Goal: Find specific page/section: Find specific page/section

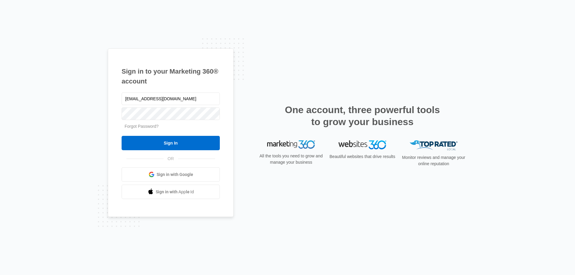
type input "[EMAIL_ADDRESS][DOMAIN_NAME]"
click at [122, 136] on input "Sign In" at bounding box center [171, 143] width 98 height 14
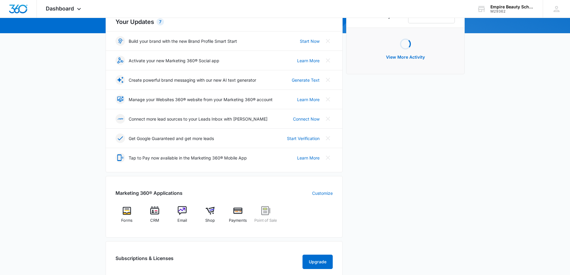
scroll to position [90, 0]
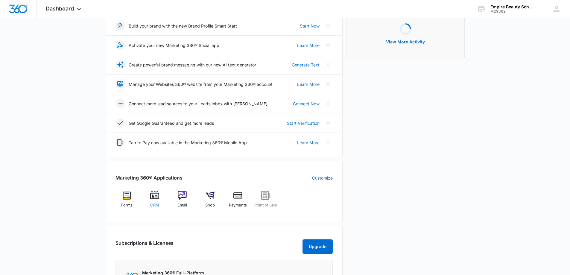
click at [151, 192] on img at bounding box center [154, 195] width 9 height 9
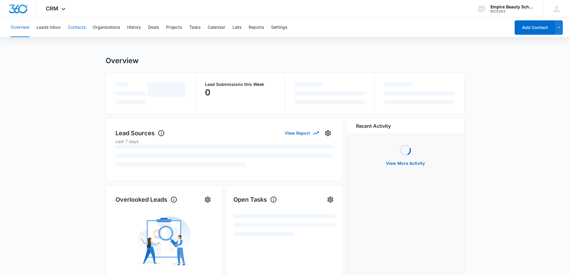
click at [72, 28] on button "Contacts" at bounding box center [77, 27] width 18 height 19
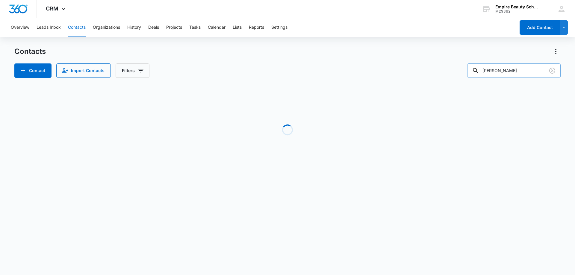
click at [528, 66] on input "[PERSON_NAME]" at bounding box center [513, 70] width 93 height 14
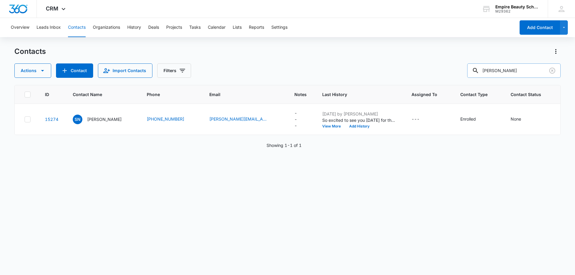
click at [528, 71] on input "[PERSON_NAME]" at bounding box center [513, 70] width 93 height 14
drag, startPoint x: 515, startPoint y: 70, endPoint x: 443, endPoint y: 72, distance: 72.2
click at [443, 72] on div "Actions Contact Import Contacts Filters [PERSON_NAME]" at bounding box center [287, 70] width 546 height 14
type input "bouth"
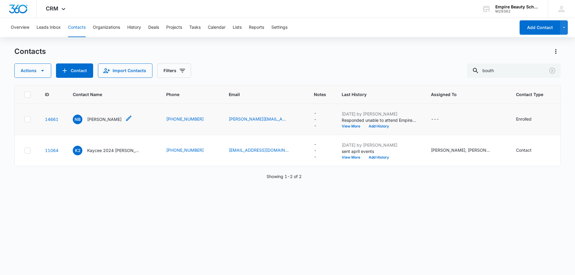
click at [112, 122] on p "[PERSON_NAME]" at bounding box center [104, 119] width 34 height 6
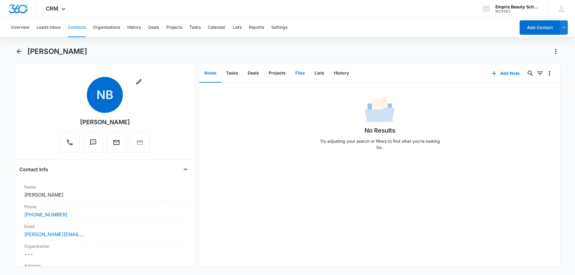
click at [301, 69] on button "Files" at bounding box center [299, 73] width 19 height 19
